Goal: Information Seeking & Learning: Learn about a topic

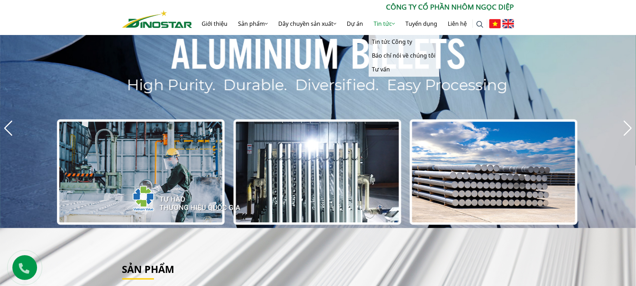
click at [378, 23] on link "Tin tức" at bounding box center [385, 23] width 32 height 23
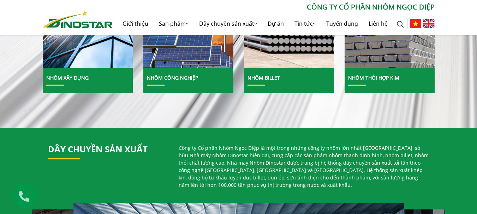
scroll to position [388, 0]
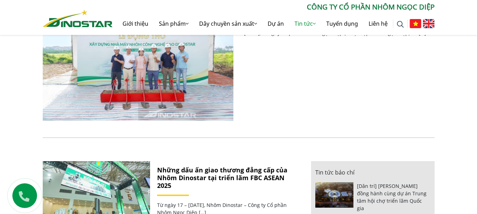
scroll to position [318, 0]
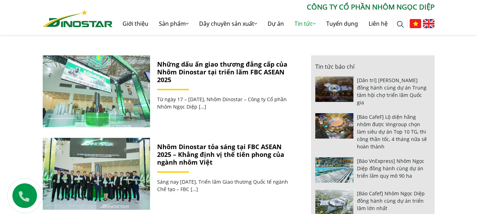
click at [119, 100] on img at bounding box center [96, 91] width 115 height 77
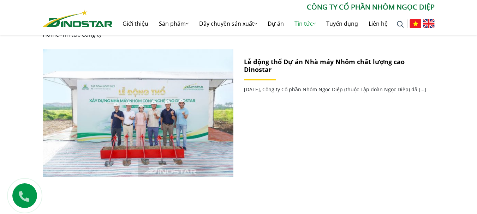
scroll to position [141, 0]
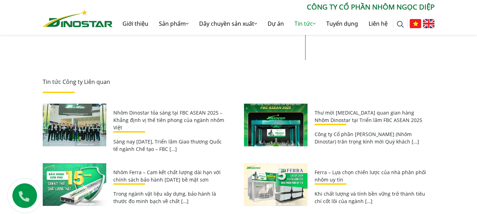
scroll to position [4611, 0]
